Goal: Task Accomplishment & Management: Complete application form

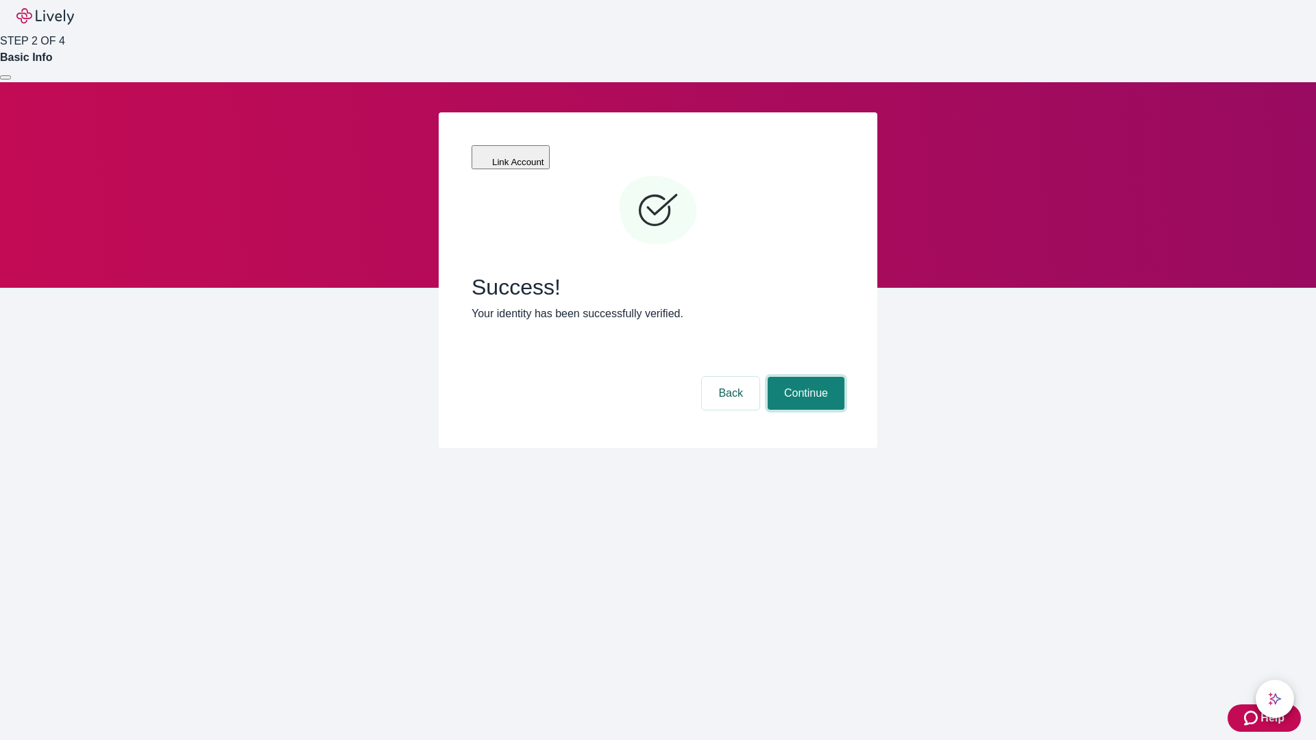
click at [804, 377] on button "Continue" at bounding box center [805, 393] width 77 height 33
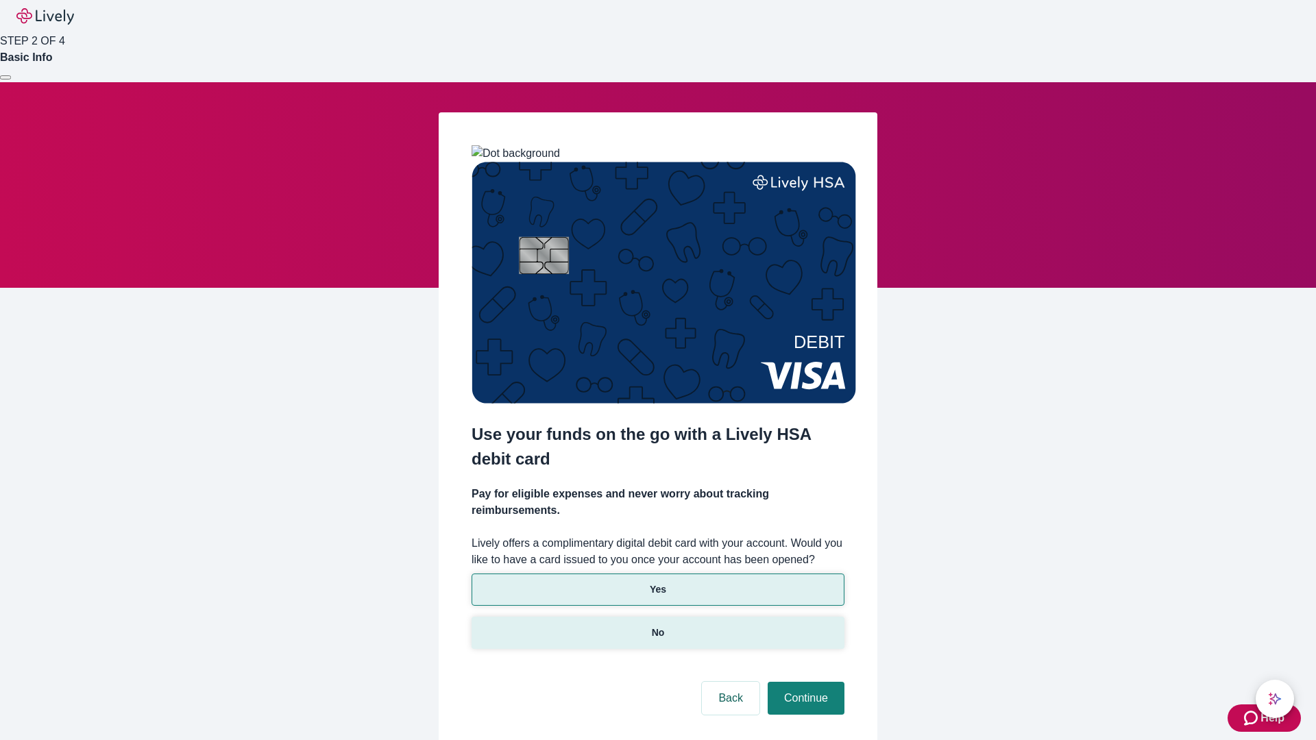
click at [657, 626] on p "No" at bounding box center [658, 633] width 13 height 14
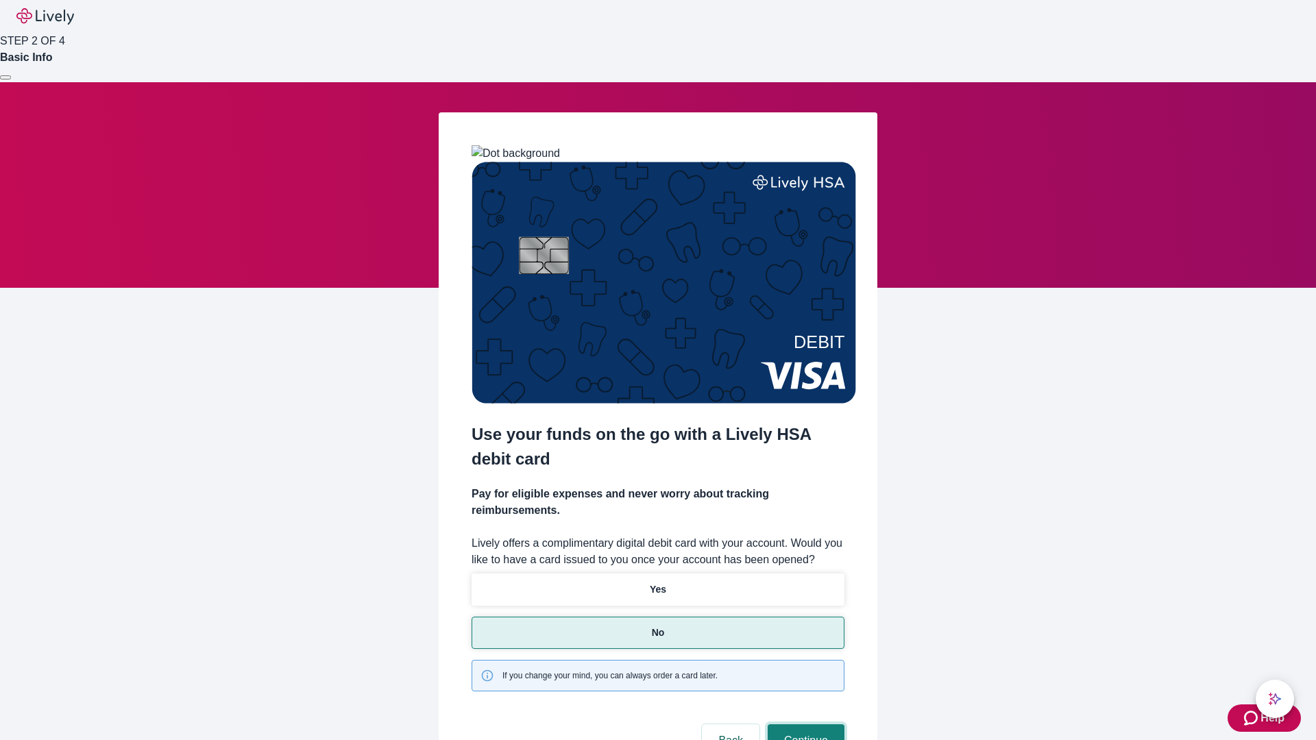
click at [804, 724] on button "Continue" at bounding box center [805, 740] width 77 height 33
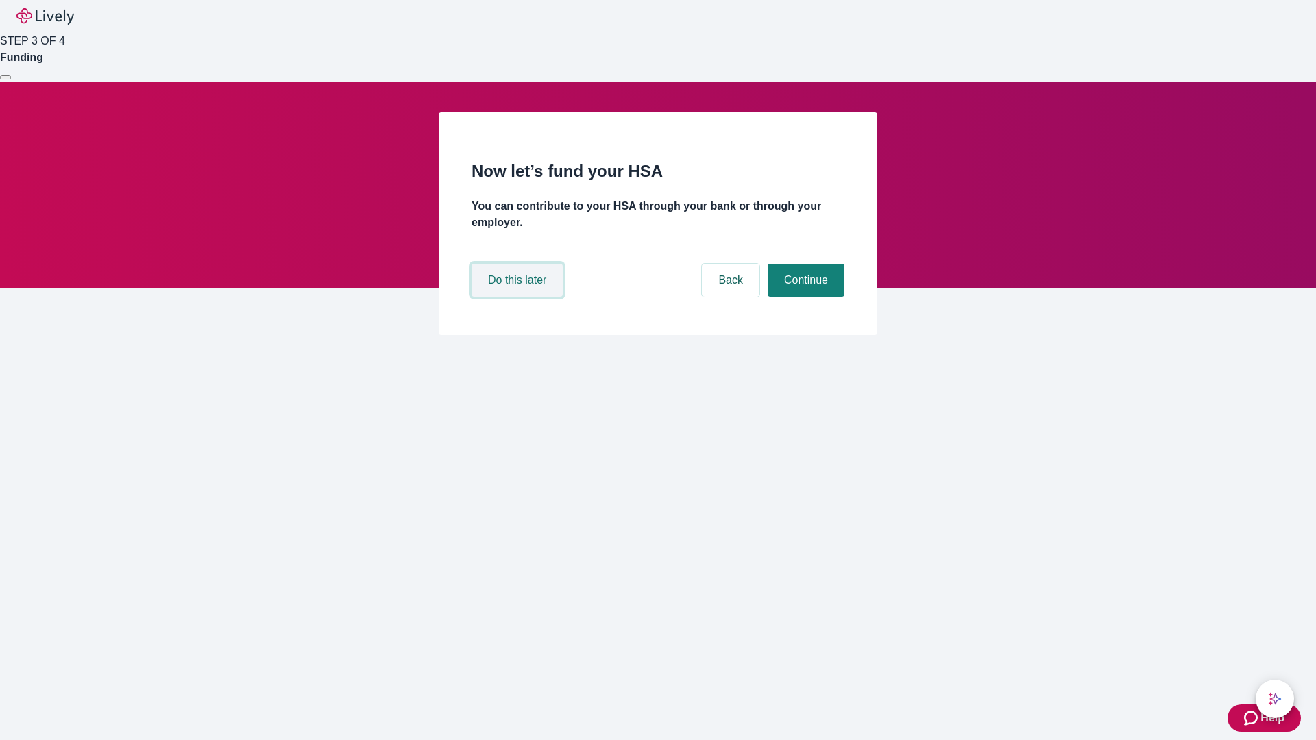
click at [519, 297] on button "Do this later" at bounding box center [516, 280] width 91 height 33
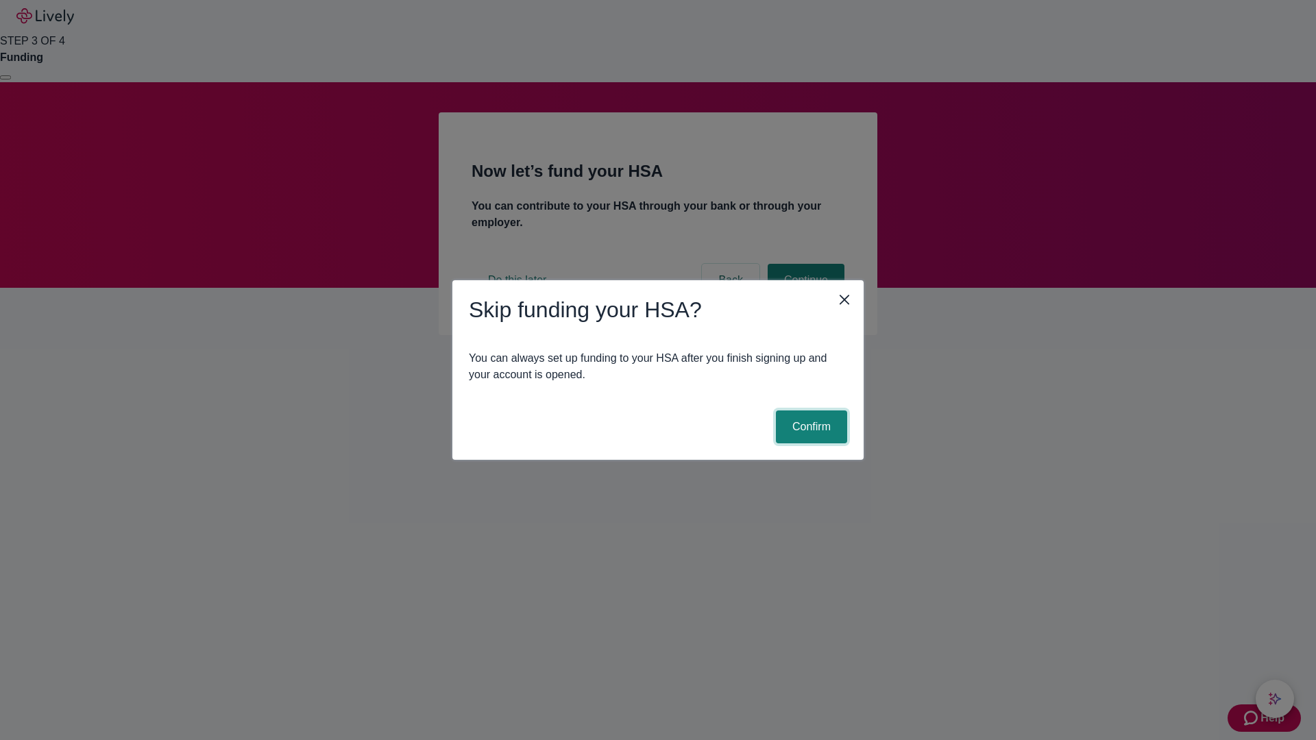
click at [809, 427] on button "Confirm" at bounding box center [811, 426] width 71 height 33
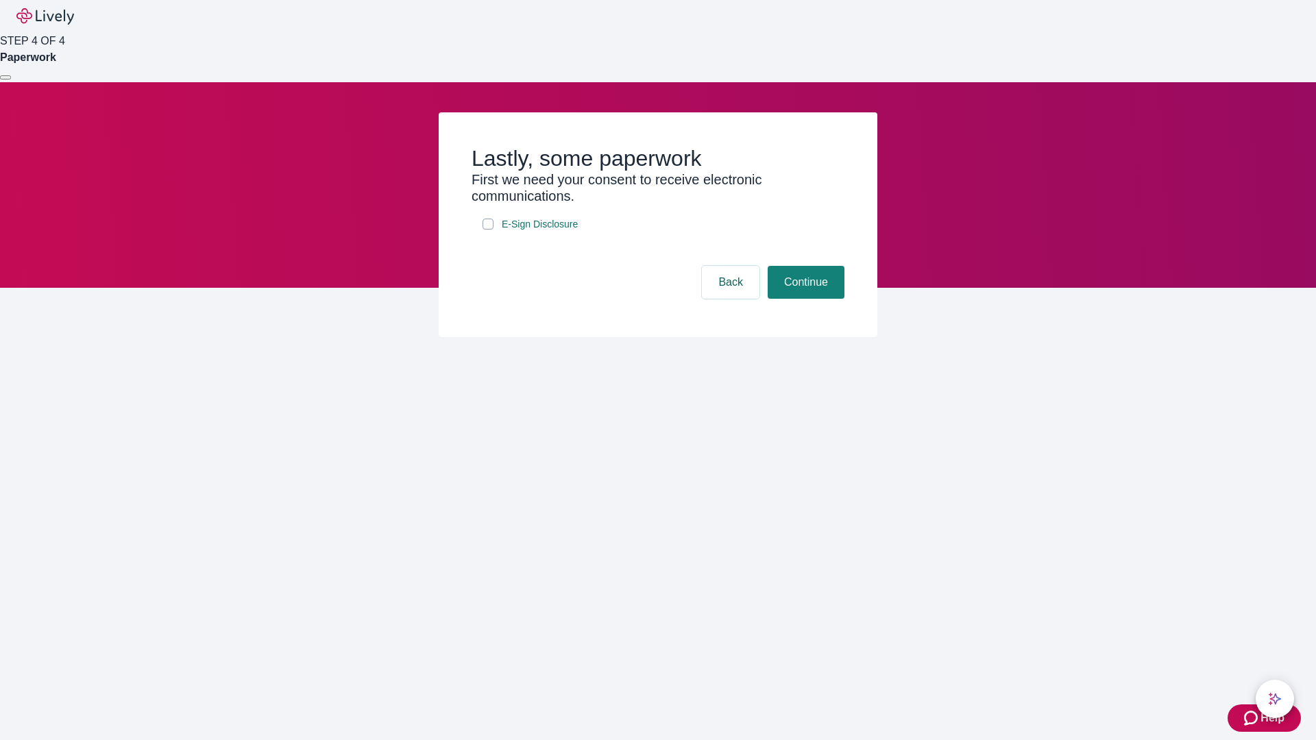
click at [488, 230] on input "E-Sign Disclosure" at bounding box center [487, 224] width 11 height 11
checkbox input "true"
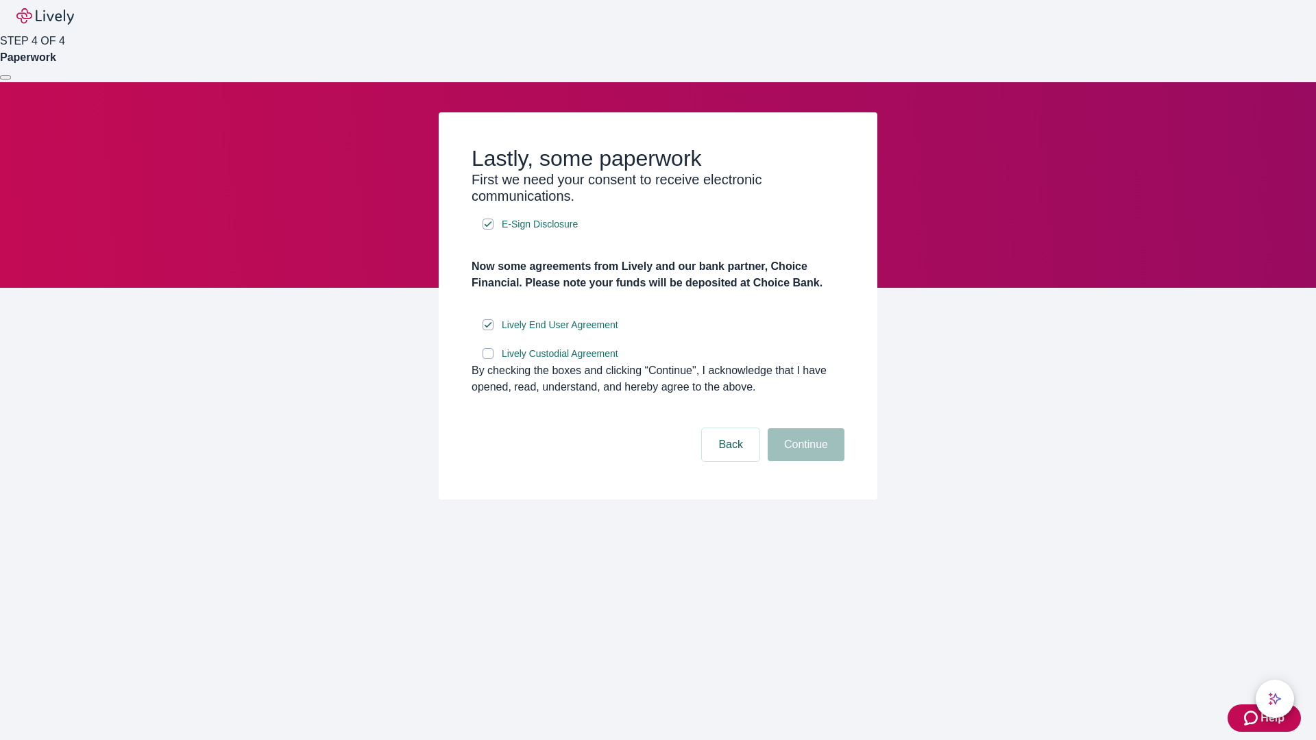
click at [488, 359] on input "Lively Custodial Agreement" at bounding box center [487, 353] width 11 height 11
checkbox input "true"
click at [804, 461] on button "Continue" at bounding box center [805, 444] width 77 height 33
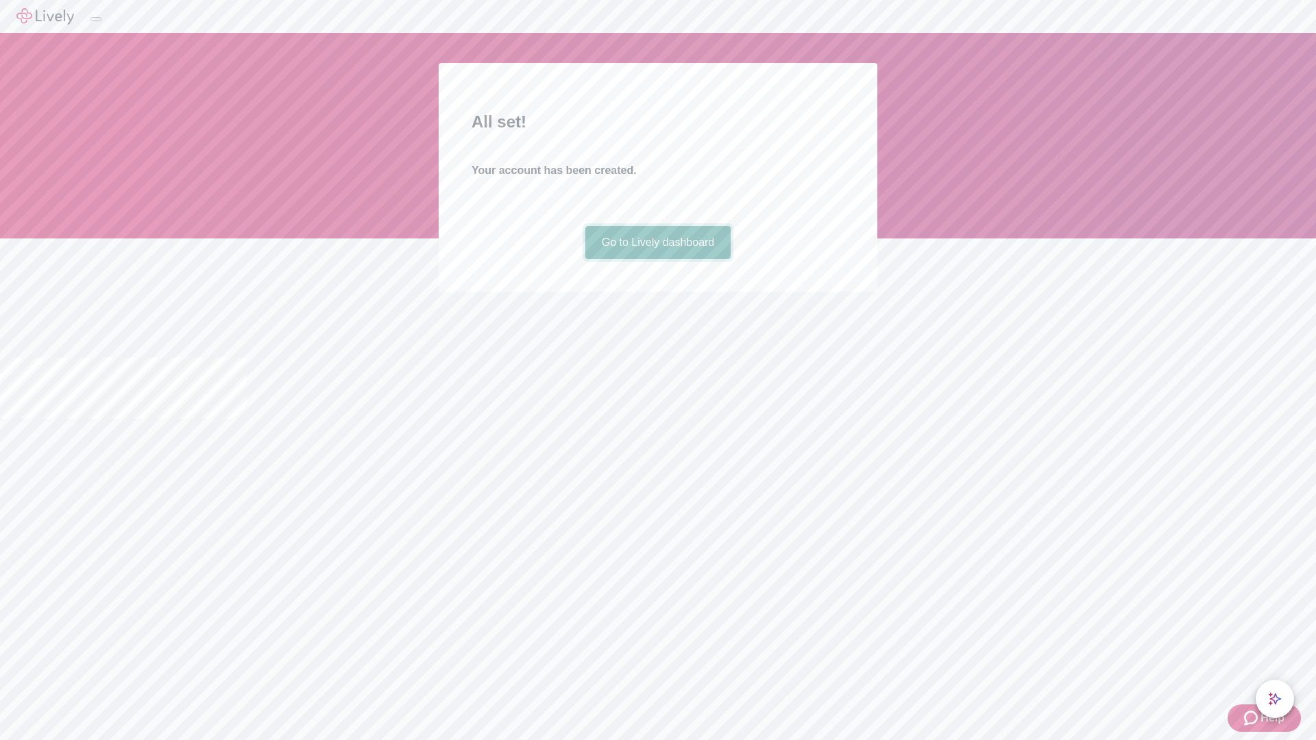
click at [657, 259] on link "Go to Lively dashboard" at bounding box center [658, 242] width 146 height 33
